Goal: Task Accomplishment & Management: Manage account settings

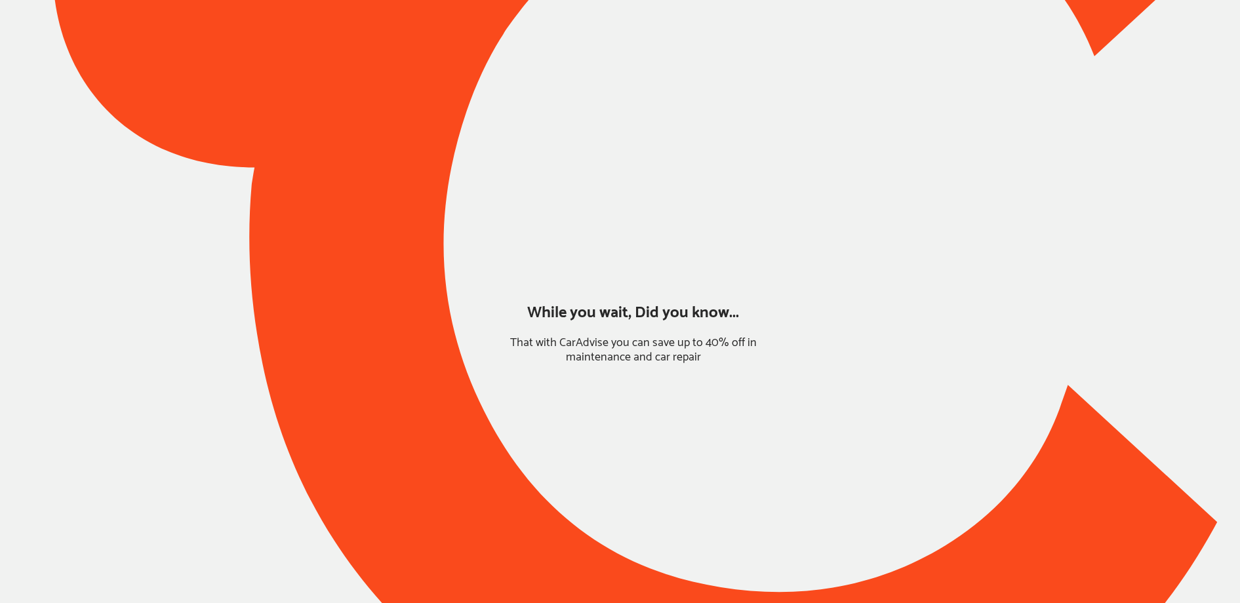
type input "*****"
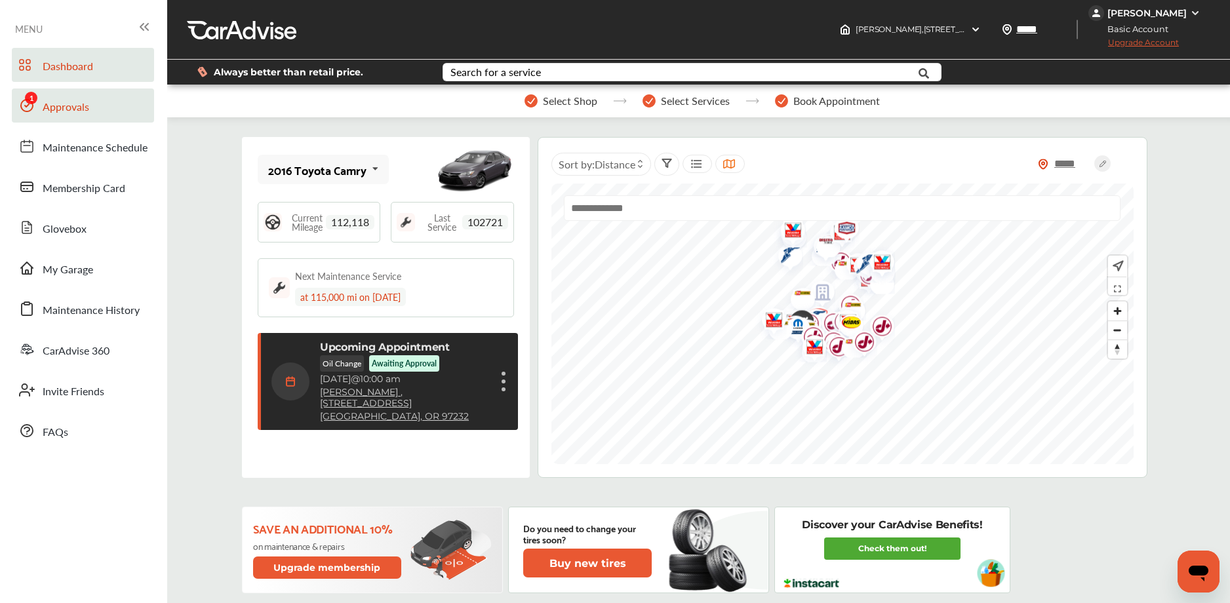
click at [99, 114] on link "Approvals" at bounding box center [83, 106] width 142 height 34
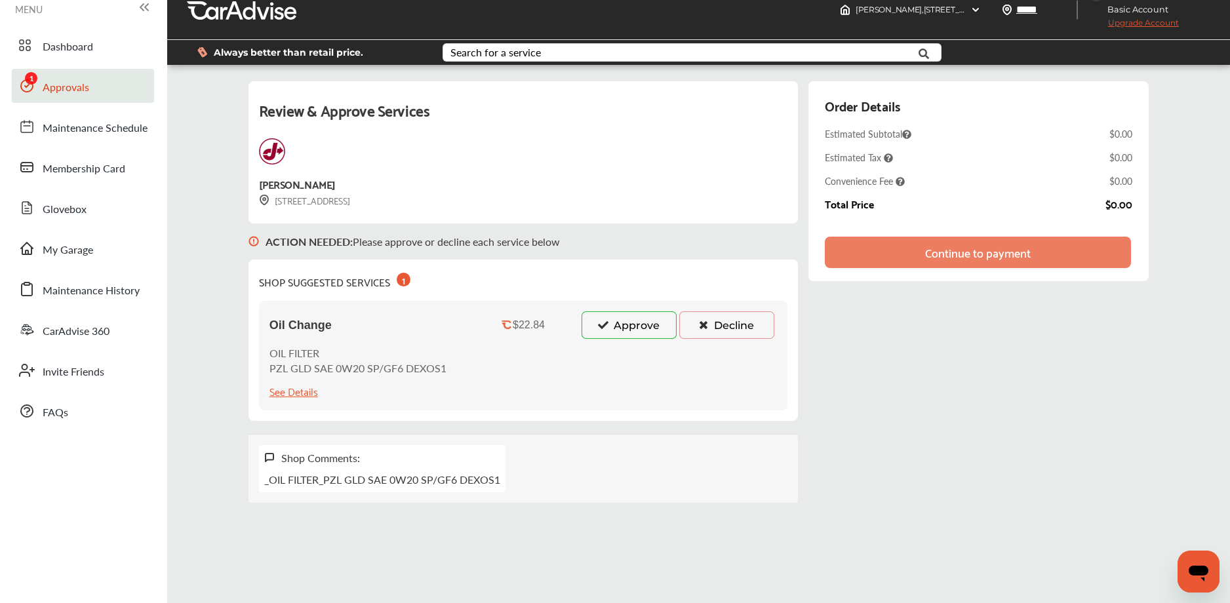
scroll to position [20, 0]
click at [596, 321] on button "Approve" at bounding box center [629, 325] width 95 height 28
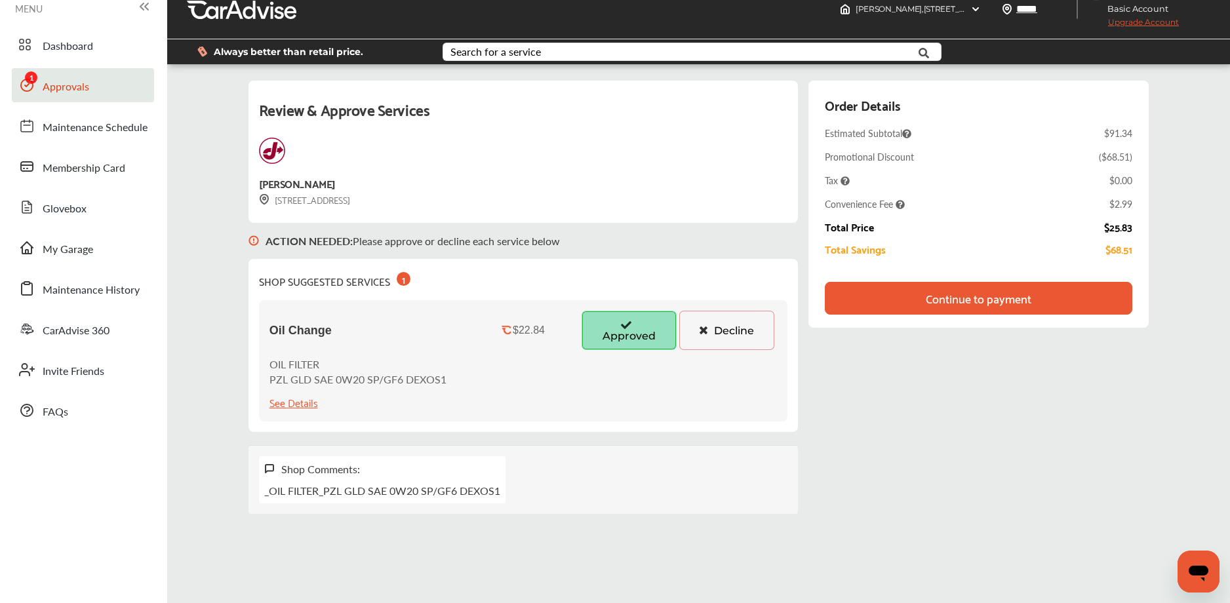
click at [1050, 304] on div "Continue to payment" at bounding box center [978, 298] width 307 height 33
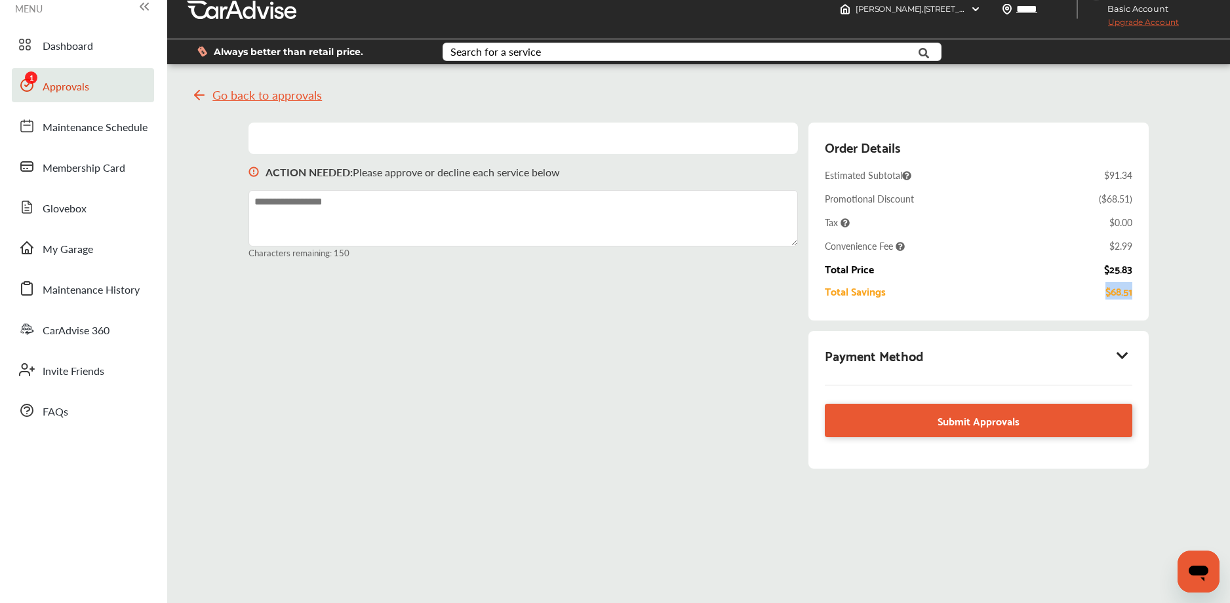
drag, startPoint x: 783, startPoint y: 109, endPoint x: 943, endPoint y: 298, distance: 247.4
click at [943, 300] on div "Go back to approvals ACTION NEEDED : Please approve or decline each service bel…" at bounding box center [698, 281] width 1056 height 414
drag, startPoint x: 792, startPoint y: 313, endPoint x: 763, endPoint y: 313, distance: 28.9
click at [791, 313] on div "ACTION NEEDED : Please approve or decline each service below Characters remaini…" at bounding box center [698, 302] width 901 height 359
